Goal: Browse casually: Explore the website without a specific task or goal

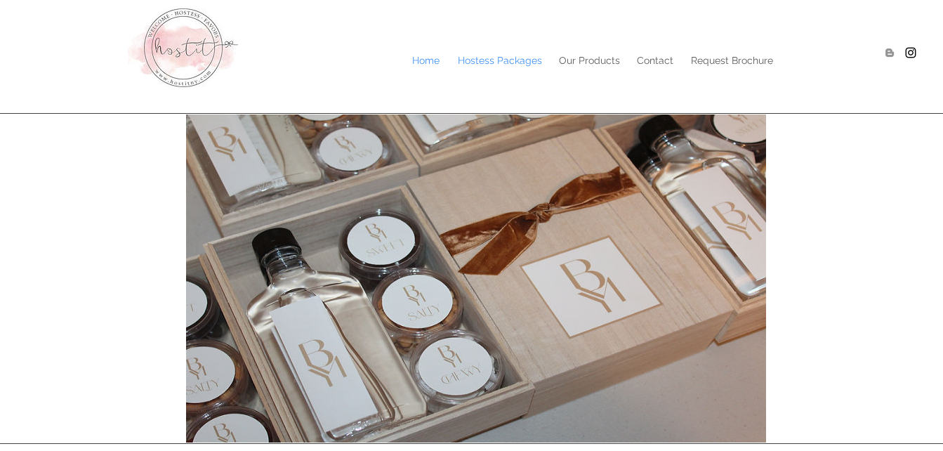
click at [463, 53] on p "Hostess Packages" at bounding box center [500, 60] width 98 height 21
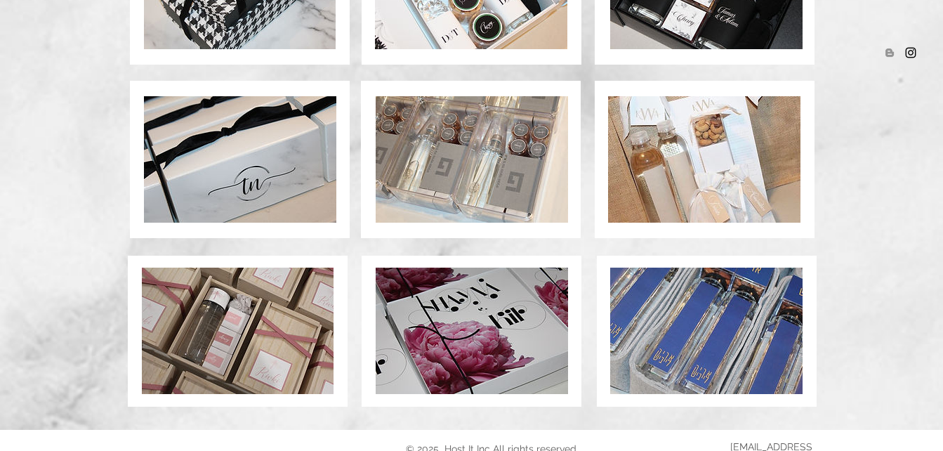
scroll to position [1096, 0]
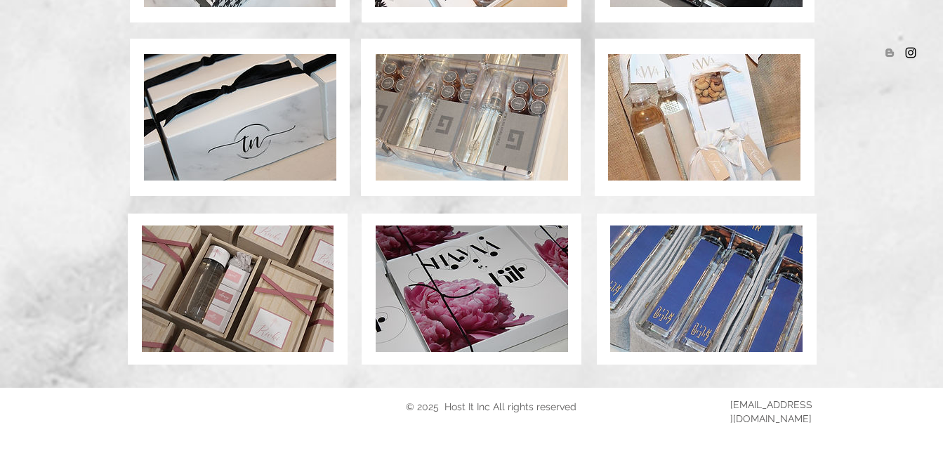
click at [206, 310] on img at bounding box center [238, 288] width 192 height 126
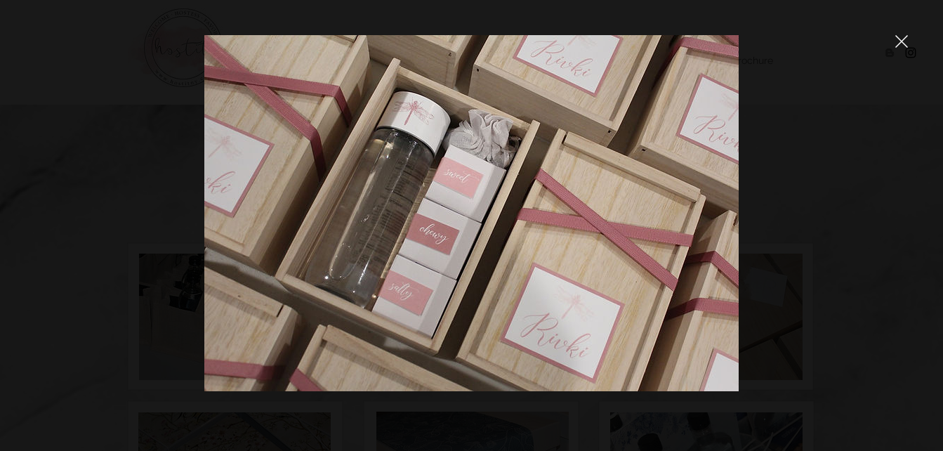
click at [904, 45] on icon "close" at bounding box center [901, 41] width 13 height 13
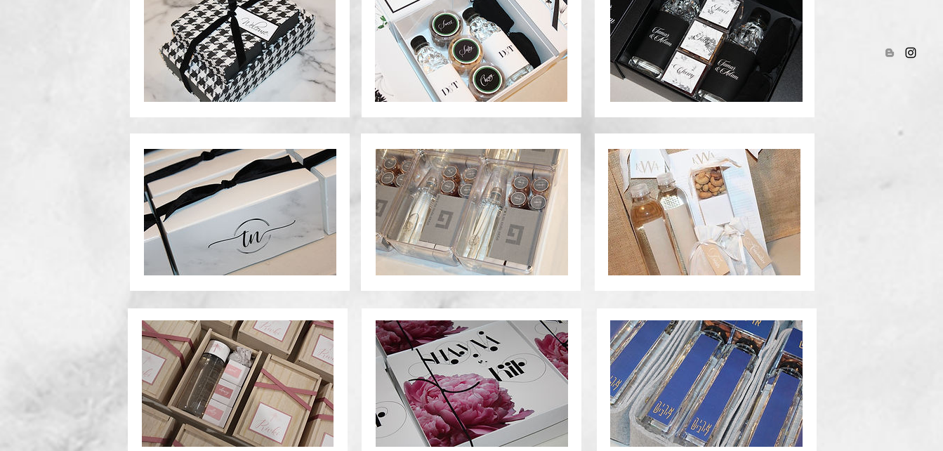
scroll to position [1025, 0]
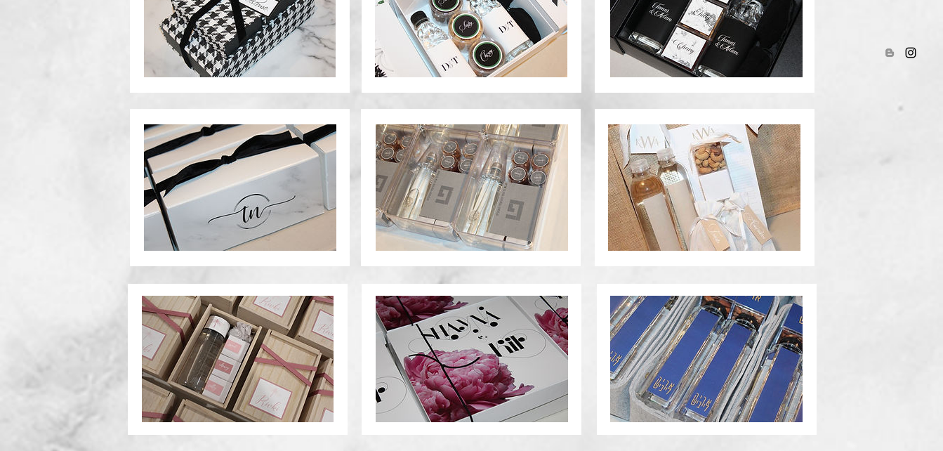
click at [714, 380] on img at bounding box center [706, 359] width 192 height 126
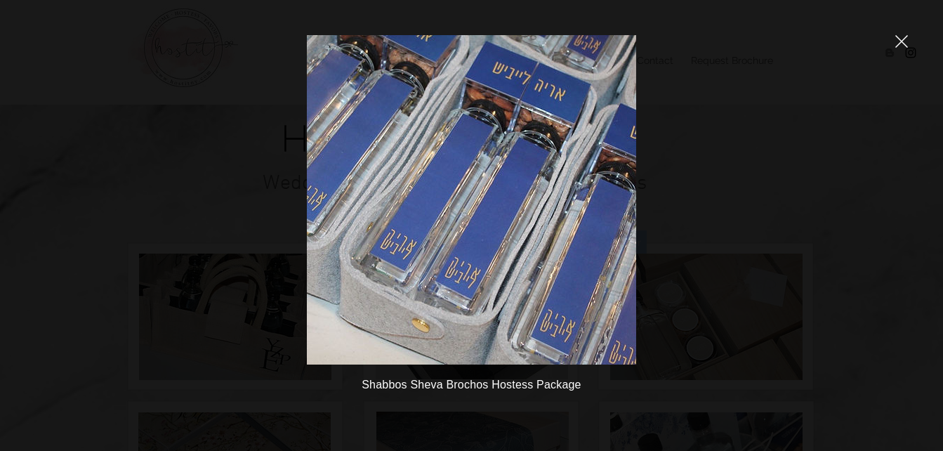
click at [902, 44] on icon "close" at bounding box center [901, 41] width 13 height 13
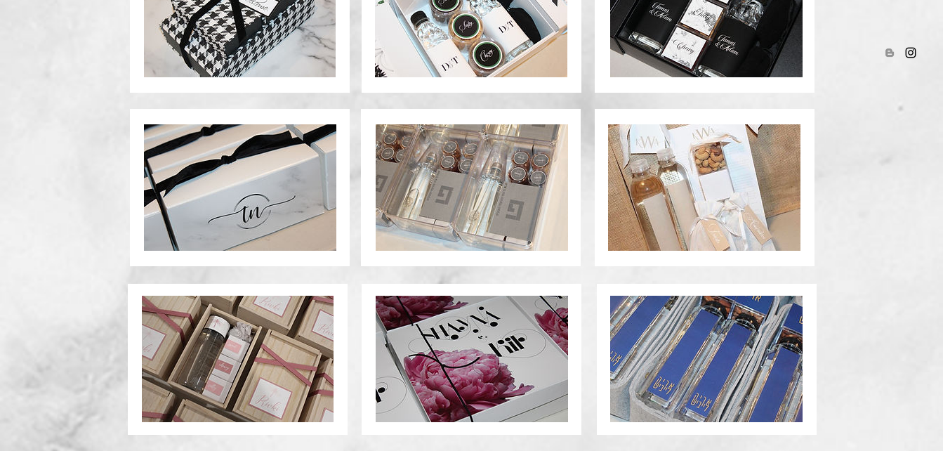
click at [495, 200] on img at bounding box center [472, 187] width 192 height 126
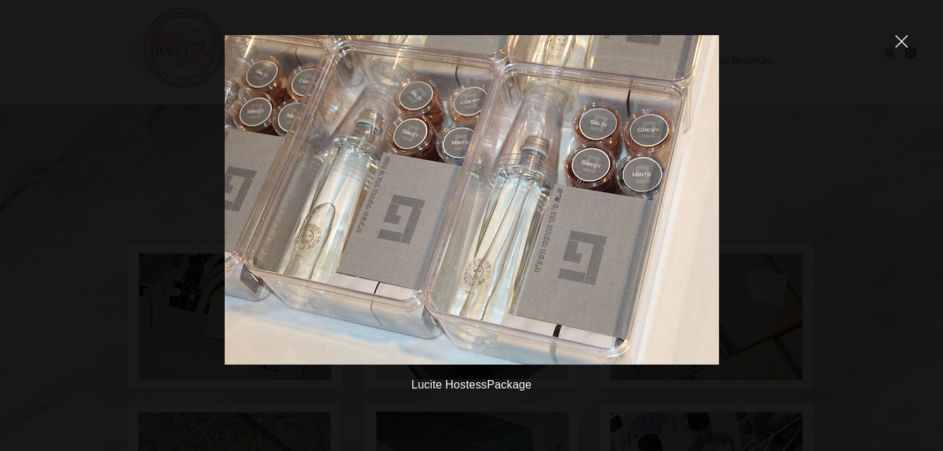
click at [900, 43] on icon "close" at bounding box center [902, 42] width 12 height 12
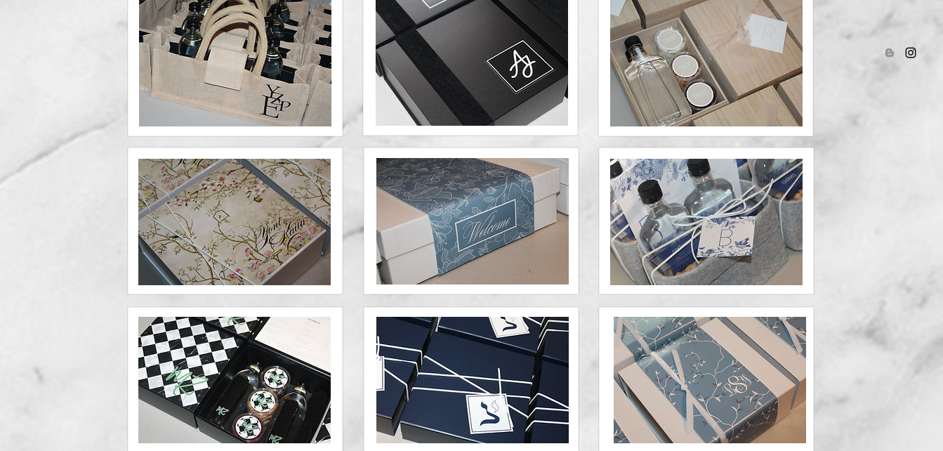
scroll to position [253, 0]
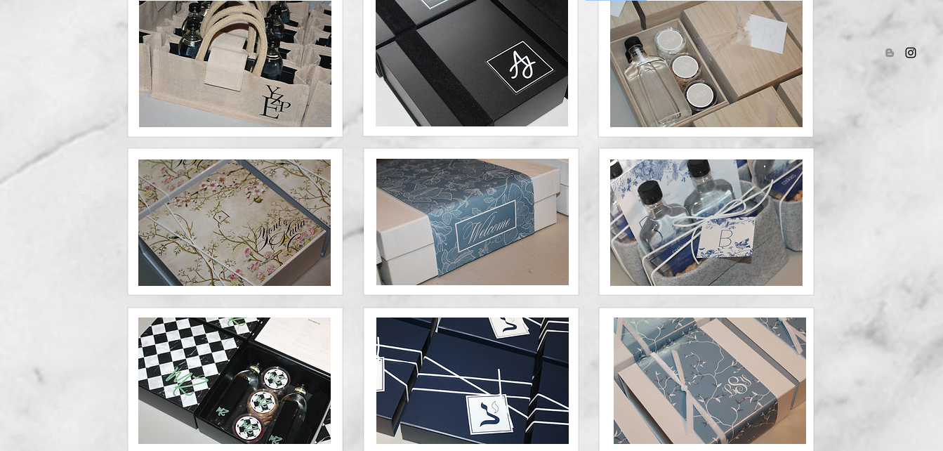
click at [270, 213] on img at bounding box center [234, 222] width 192 height 126
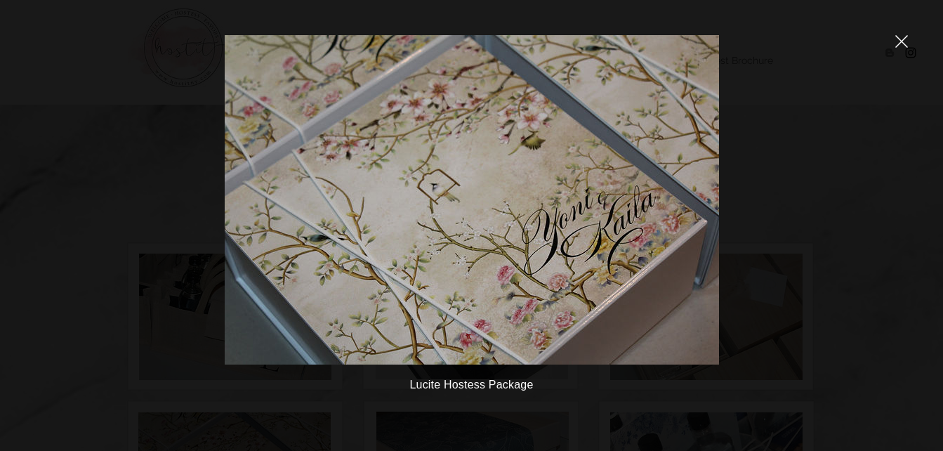
click at [901, 47] on icon "close" at bounding box center [901, 41] width 13 height 13
